Goal: Information Seeking & Learning: Learn about a topic

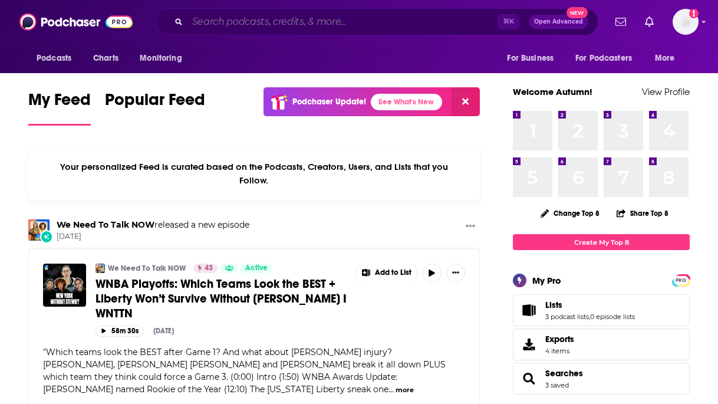
click at [301, 18] on input "Search podcasts, credits, & more..." at bounding box center [342, 21] width 310 height 19
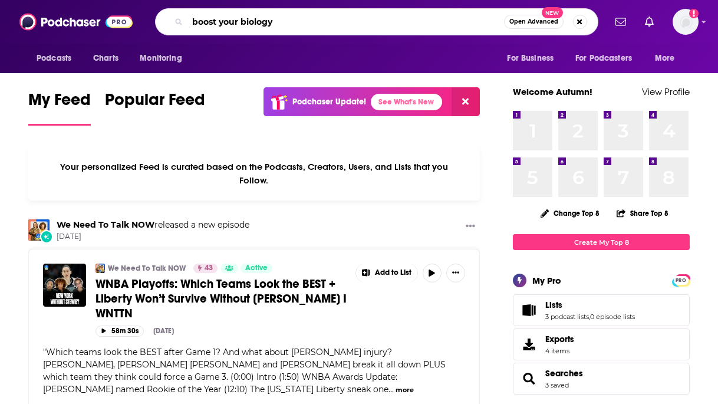
type input "boost your biology"
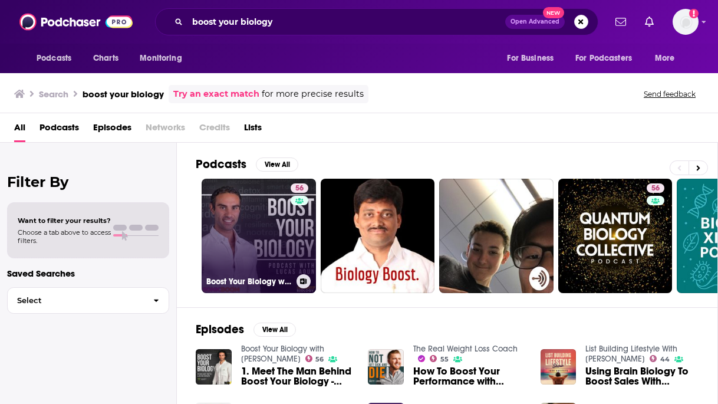
click at [268, 240] on link "56 Boost Your Biology with [PERSON_NAME]" at bounding box center [259, 236] width 114 height 114
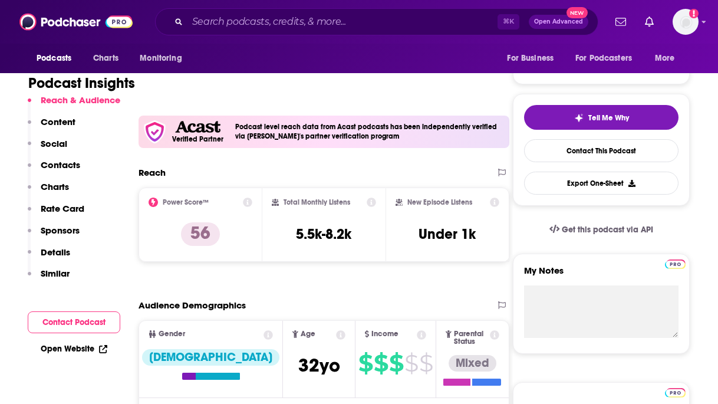
scroll to position [219, 0]
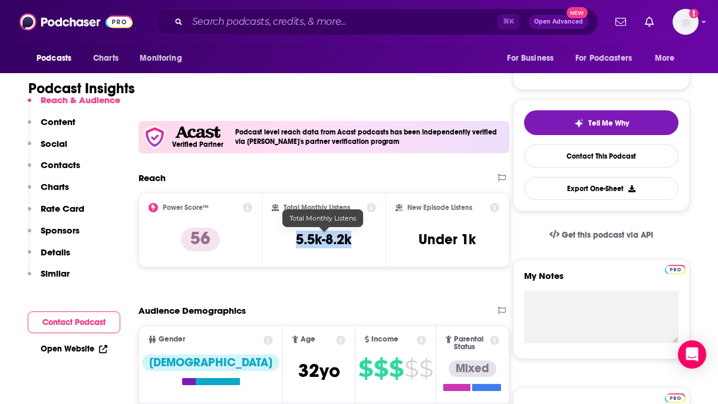
drag, startPoint x: 358, startPoint y: 240, endPoint x: 294, endPoint y: 241, distance: 64.3
click at [294, 241] on div "Total Monthly Listens 5.5k-8.2k" at bounding box center [324, 230] width 105 height 54
copy h3 "5.5k-8.2k"
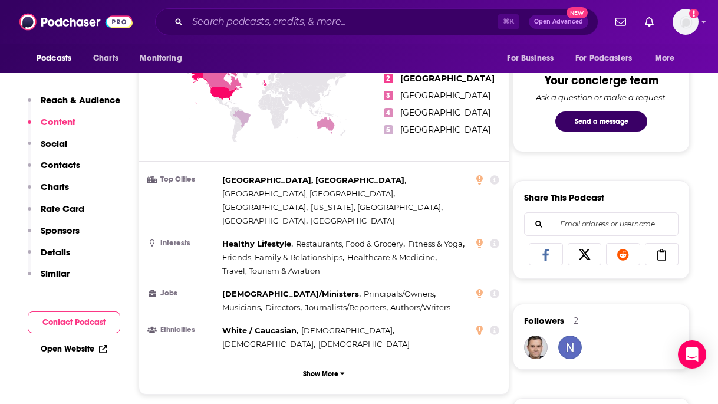
scroll to position [0, 0]
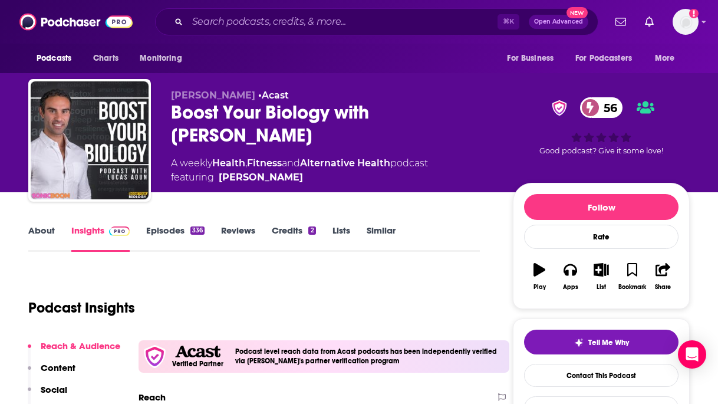
click at [172, 238] on link "Episodes 336" at bounding box center [175, 238] width 58 height 27
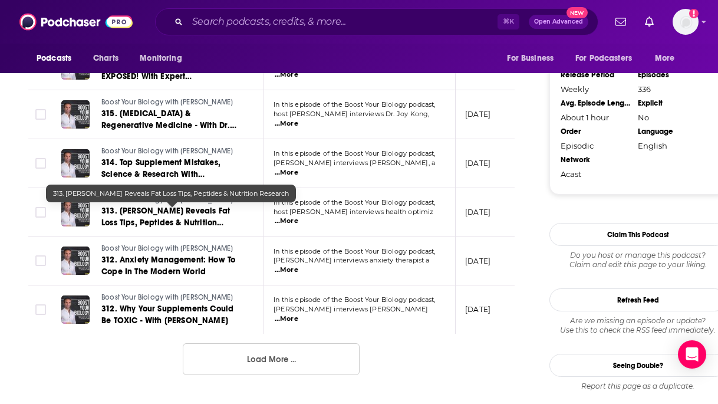
scroll to position [1234, 0]
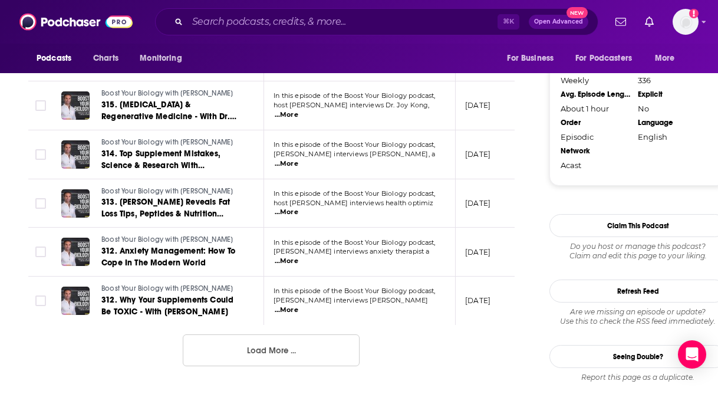
click at [279, 350] on button "Load More ..." at bounding box center [271, 350] width 177 height 32
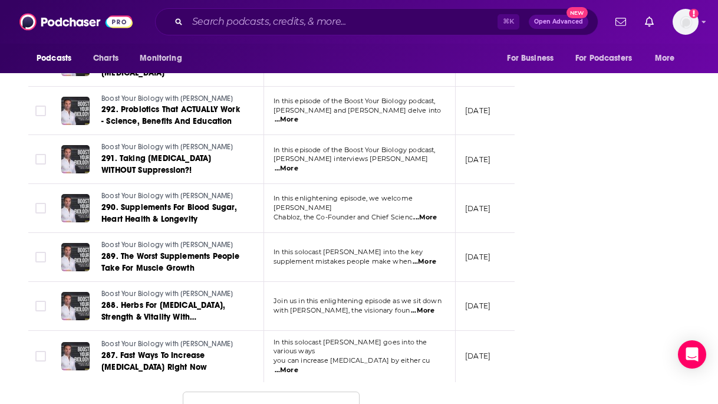
scroll to position [2435, 0]
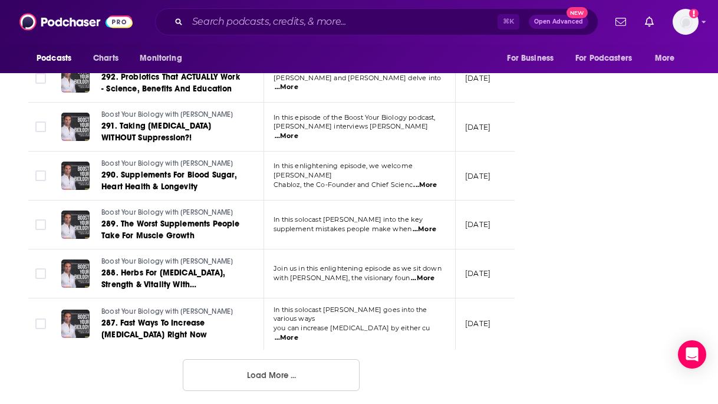
click at [285, 363] on button "Load More ..." at bounding box center [271, 375] width 177 height 32
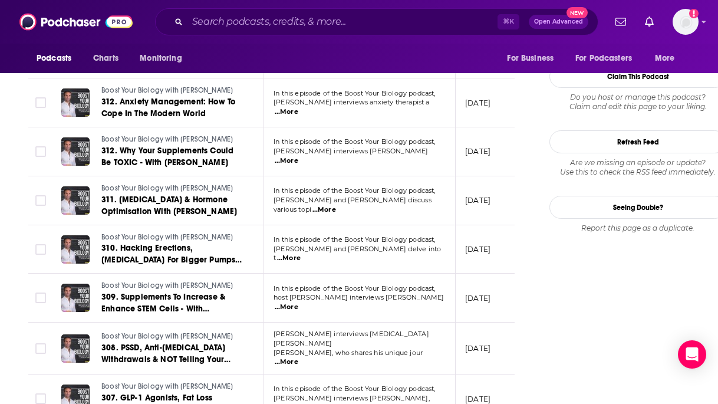
scroll to position [1382, 0]
click at [298, 157] on span "...More" at bounding box center [287, 161] width 24 height 9
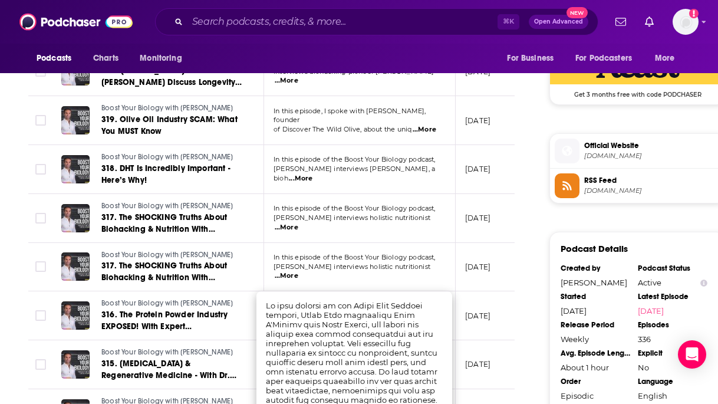
scroll to position [976, 0]
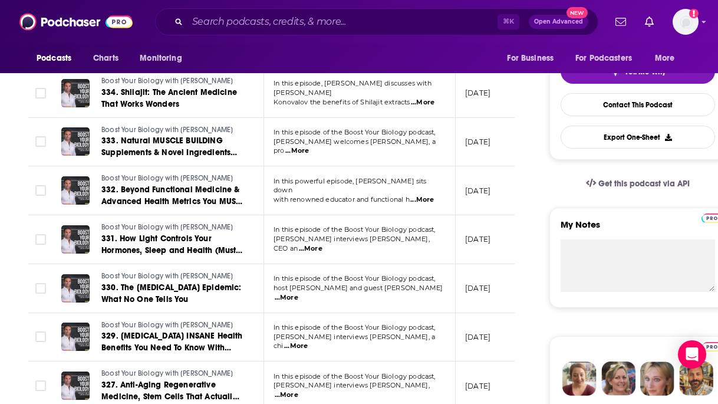
scroll to position [243, 0]
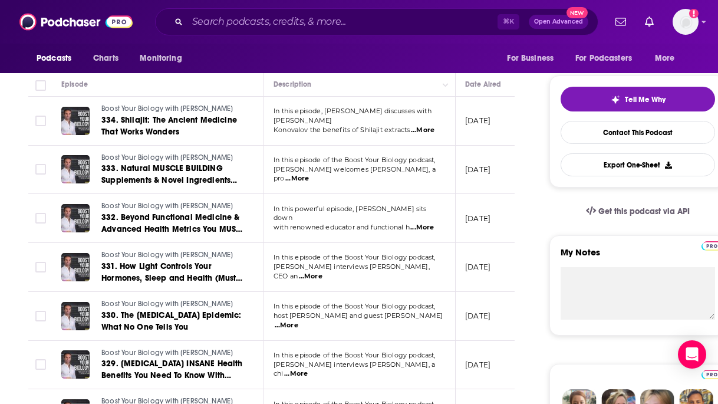
click at [426, 223] on span "...More" at bounding box center [422, 227] width 24 height 9
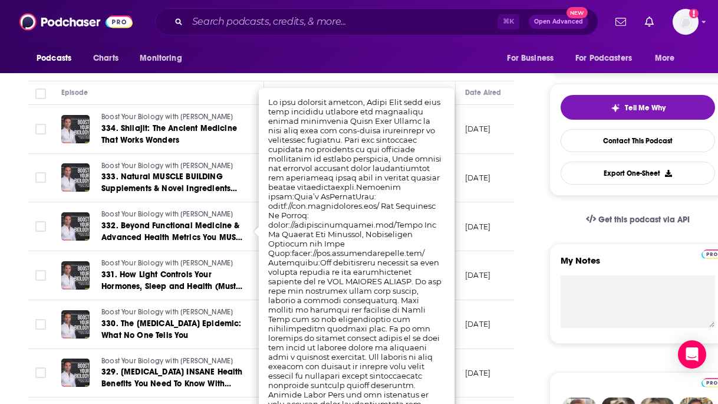
scroll to position [234, 0]
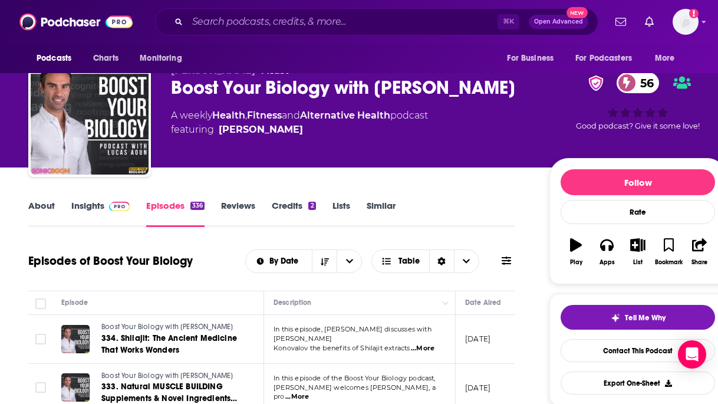
scroll to position [27, 0]
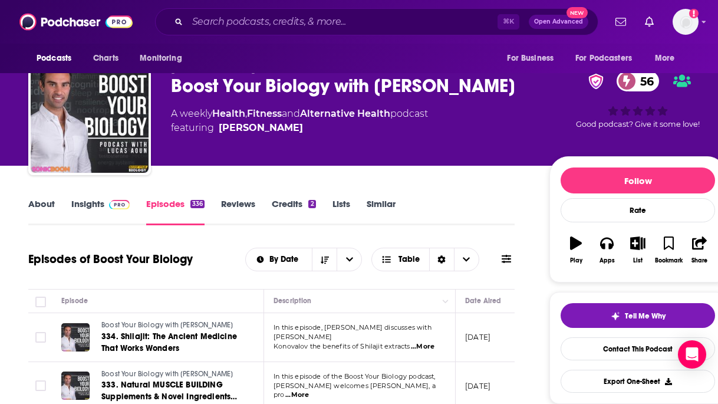
click at [39, 203] on link "About" at bounding box center [41, 211] width 27 height 27
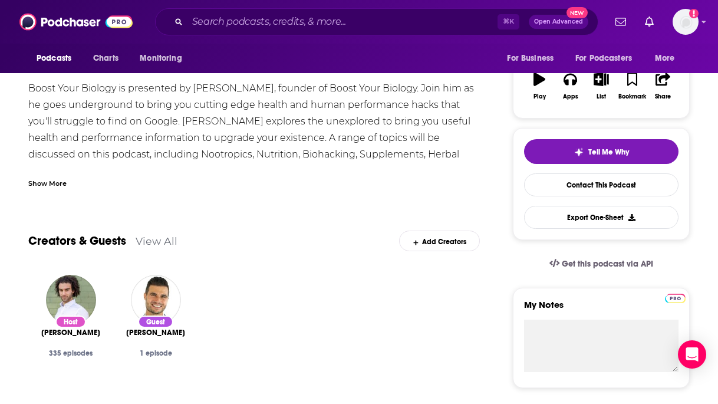
scroll to position [41, 0]
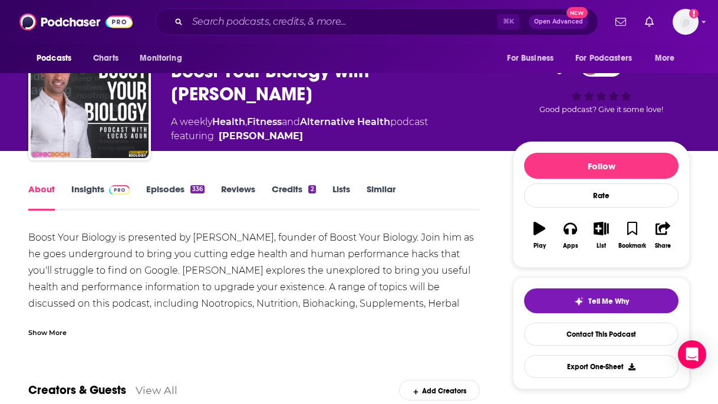
click at [88, 184] on link "Insights" at bounding box center [100, 196] width 58 height 27
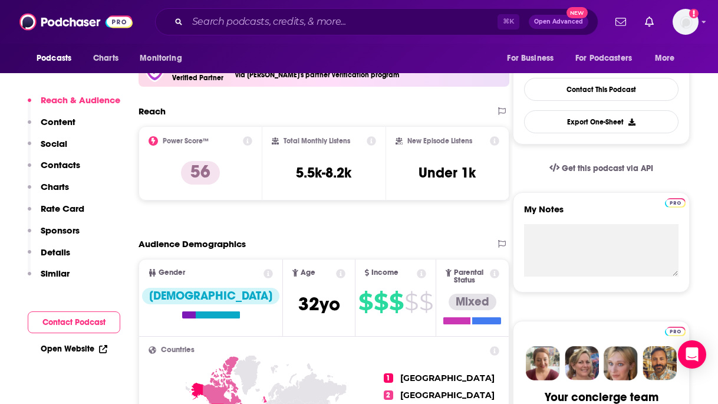
scroll to position [294, 0]
